Goal: Task Accomplishment & Management: Manage account settings

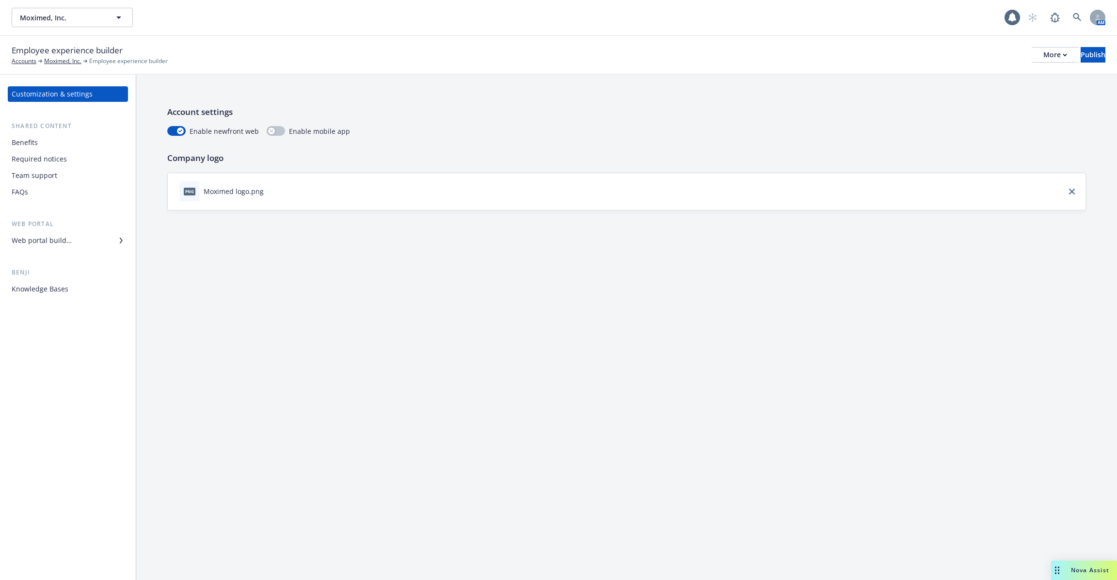
click at [85, 240] on div "Web portal builder" at bounding box center [68, 241] width 112 height 16
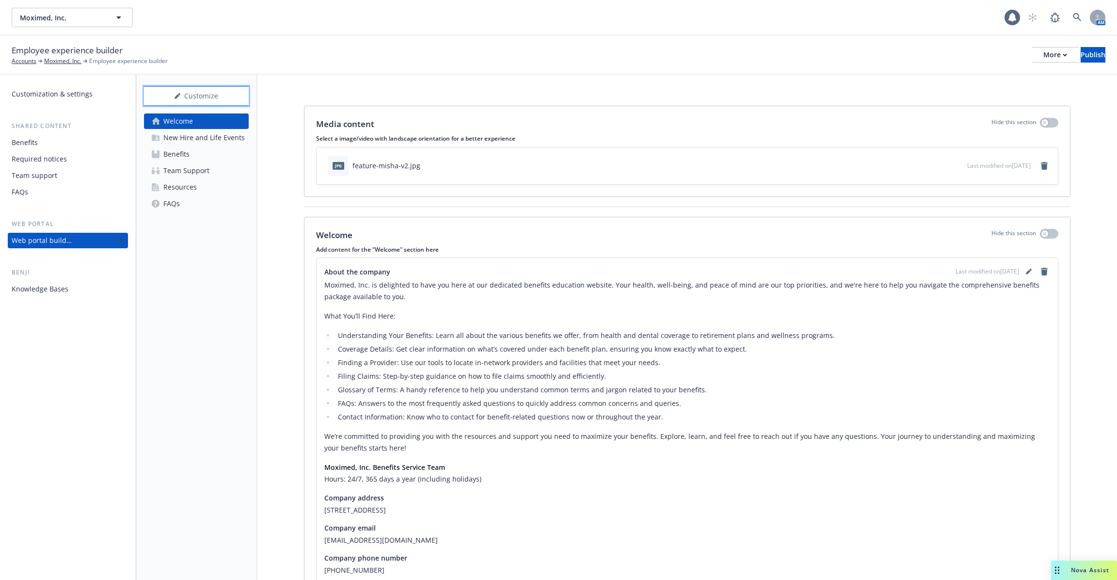
click at [206, 96] on div "Customize" at bounding box center [196, 96] width 105 height 18
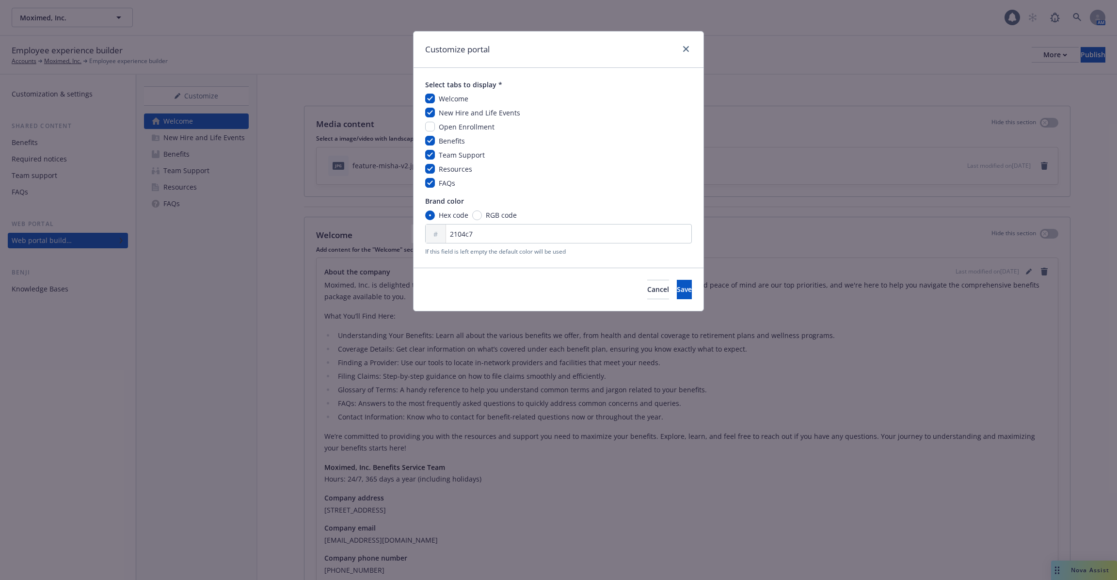
click at [437, 126] on div "Open Enrollment" at bounding box center [466, 127] width 62 height 10
click at [431, 128] on input "checkbox" at bounding box center [430, 127] width 10 height 10
checkbox input "true"
click at [679, 292] on button "Save" at bounding box center [684, 289] width 15 height 19
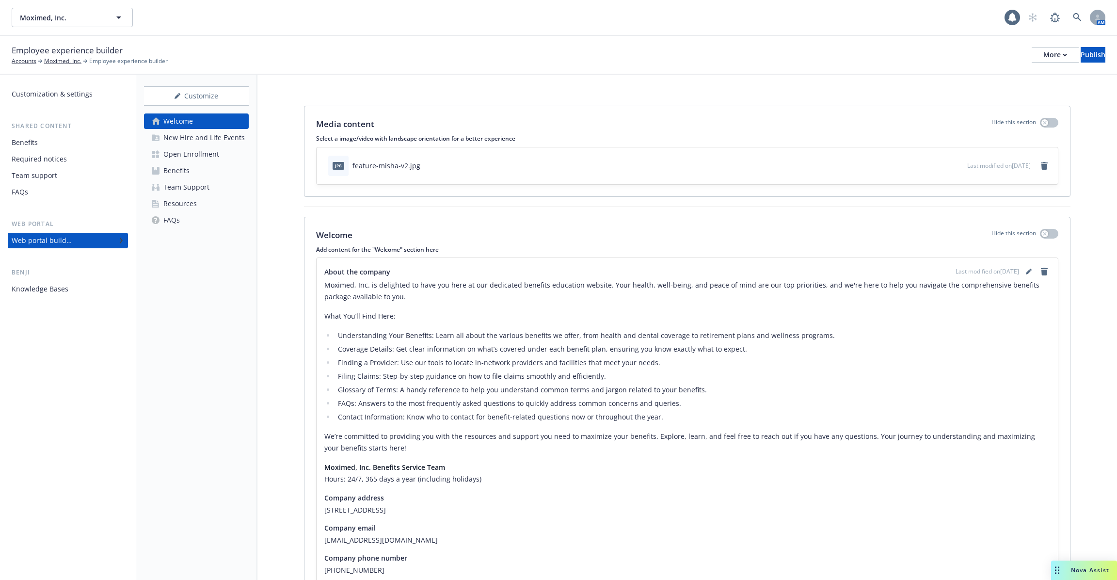
click at [205, 150] on div "Open Enrollment" at bounding box center [191, 154] width 56 height 16
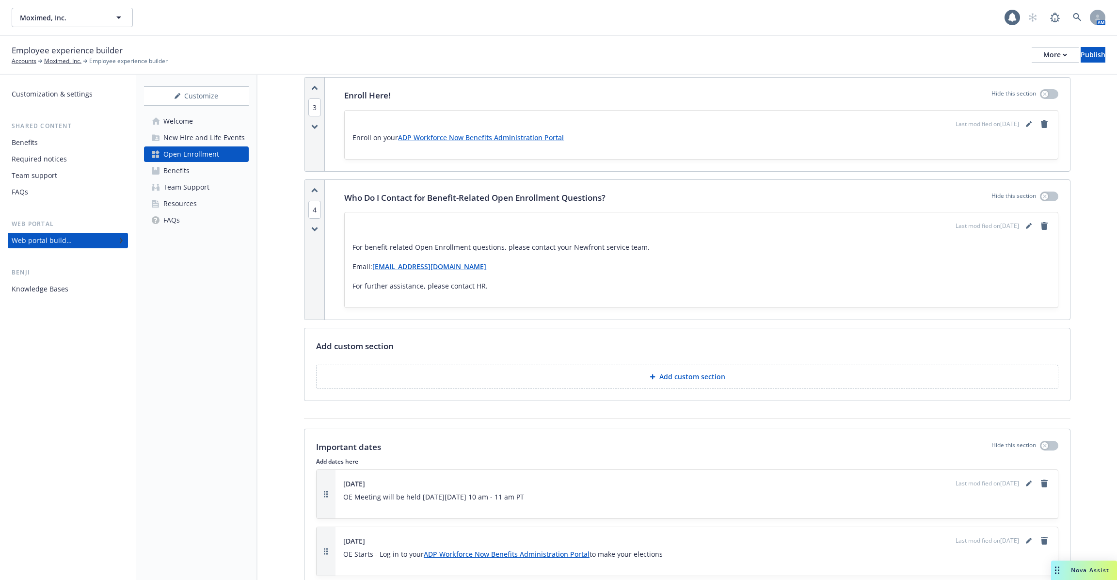
scroll to position [691, 0]
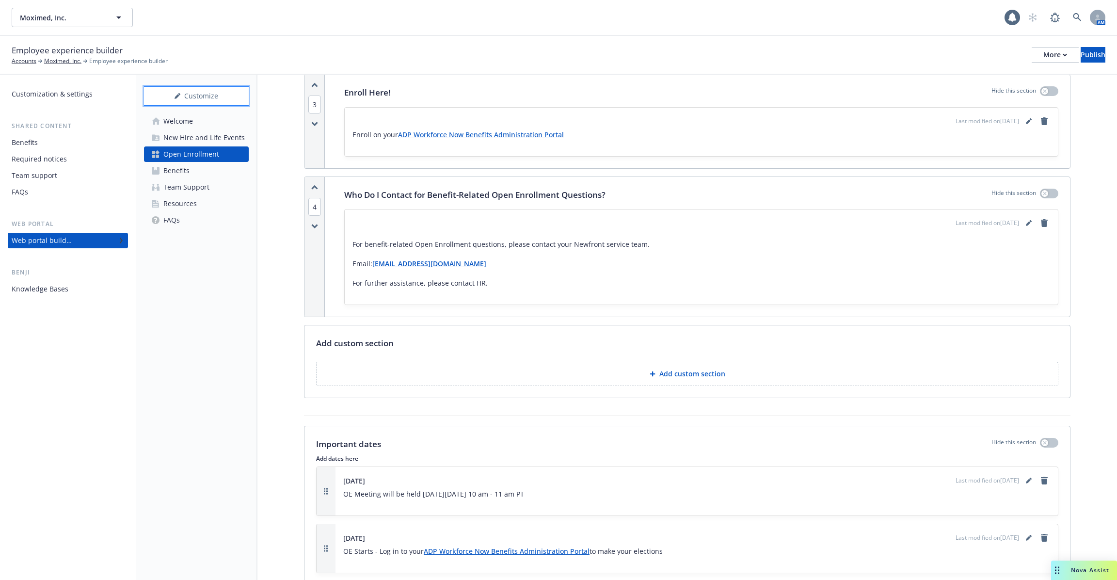
click at [219, 95] on div "Customize" at bounding box center [196, 96] width 105 height 18
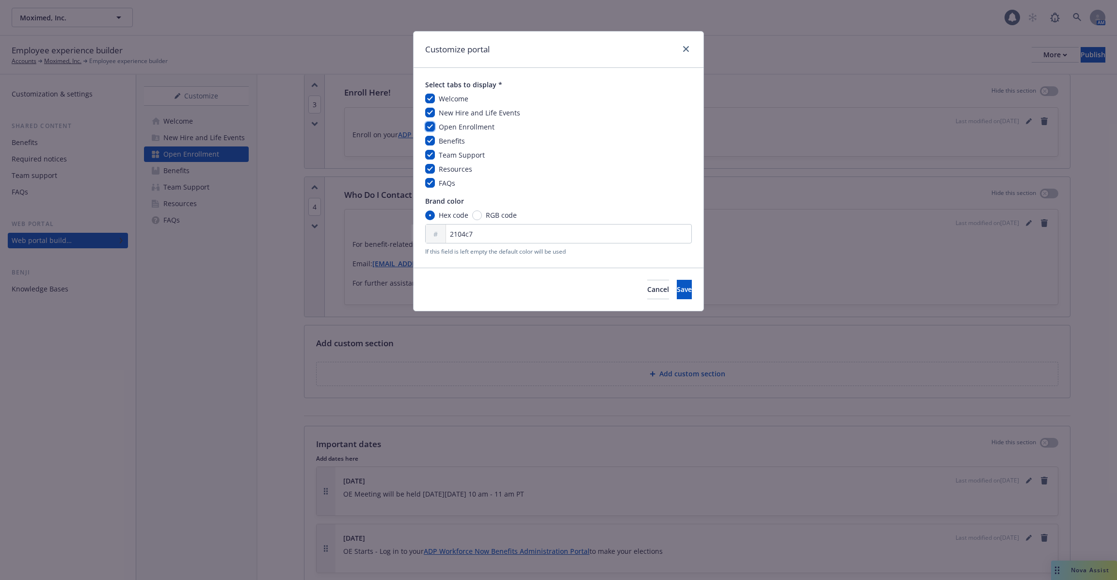
click at [426, 126] on input "checkbox" at bounding box center [430, 127] width 10 height 10
checkbox input "false"
click at [677, 295] on button "Save" at bounding box center [684, 289] width 15 height 19
